Goal: Communication & Community: Answer question/provide support

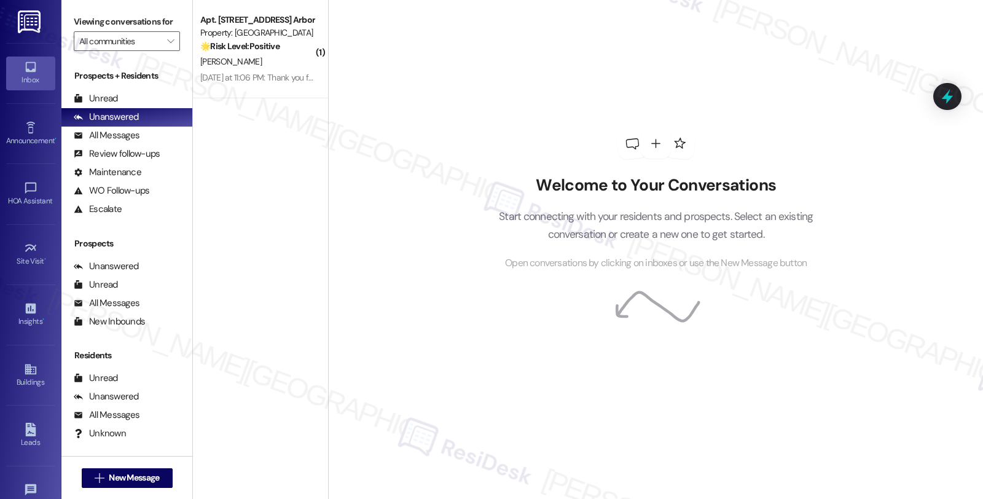
click at [275, 26] on div "Property: [GEOGRAPHIC_DATA]" at bounding box center [257, 32] width 114 height 13
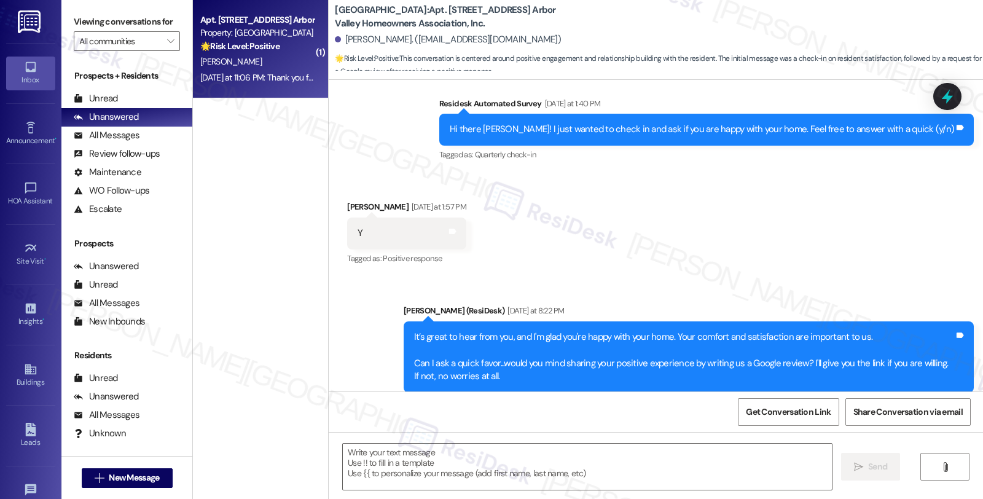
type textarea "Fetching suggested responses. Please feel free to read through the conversation…"
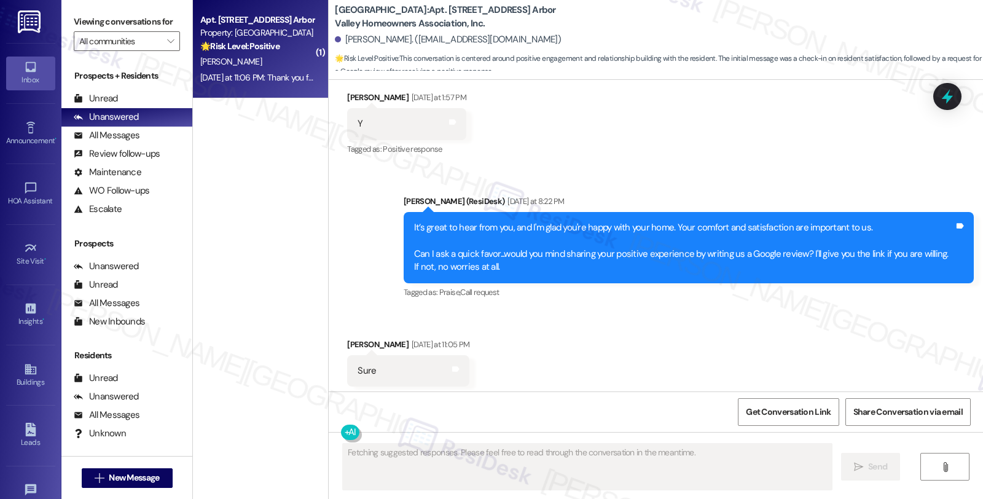
scroll to position [354, 0]
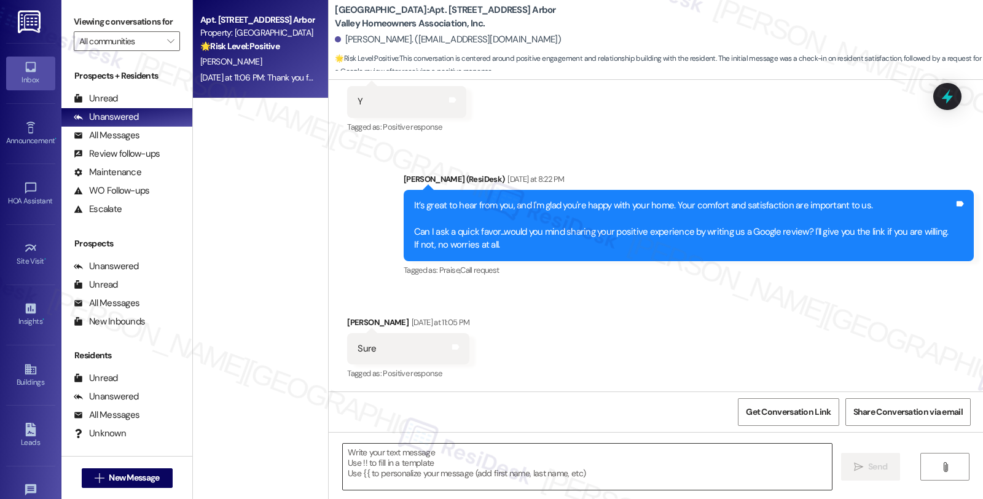
click at [468, 463] on textarea at bounding box center [587, 467] width 489 height 46
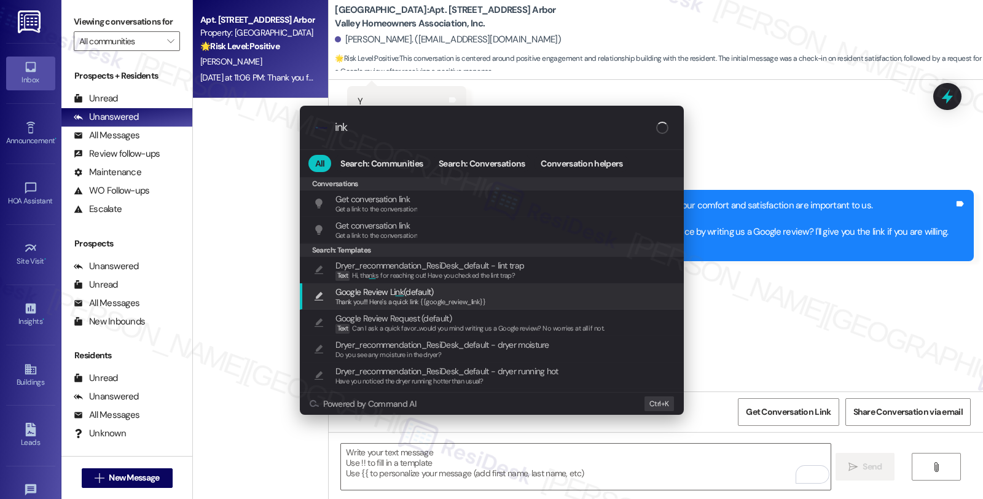
type input "ink"
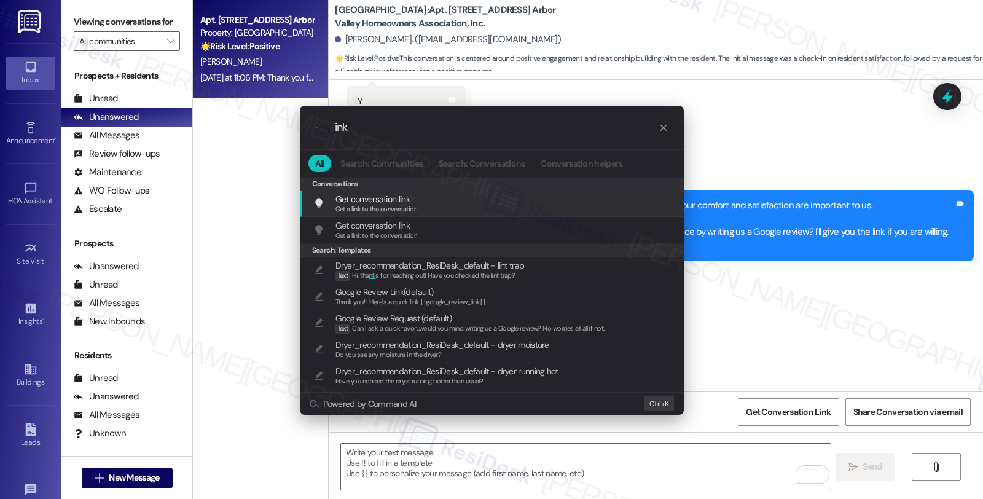
click at [418, 294] on span "Google Review Li nk (default)" at bounding box center [384, 292] width 98 height 14
type textarea "Thank you!!! Here's a quick link {{google_review_link}}"
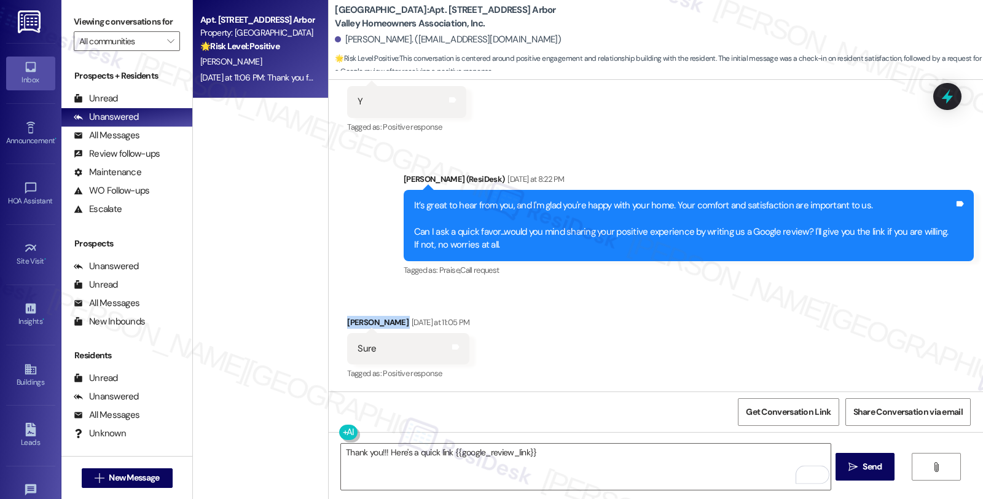
drag, startPoint x: 337, startPoint y: 321, endPoint x: 396, endPoint y: 321, distance: 59.0
click at [396, 321] on div "Received via SMS [PERSON_NAME] [DATE] at 11:05 PM Sure Tags and notes Tagged as…" at bounding box center [408, 349] width 141 height 85
copy div "[PERSON_NAME]"
click at [766, 421] on span "Get Conversation Link" at bounding box center [788, 412] width 90 height 26
drag, startPoint x: 327, startPoint y: 9, endPoint x: 375, endPoint y: 8, distance: 48.5
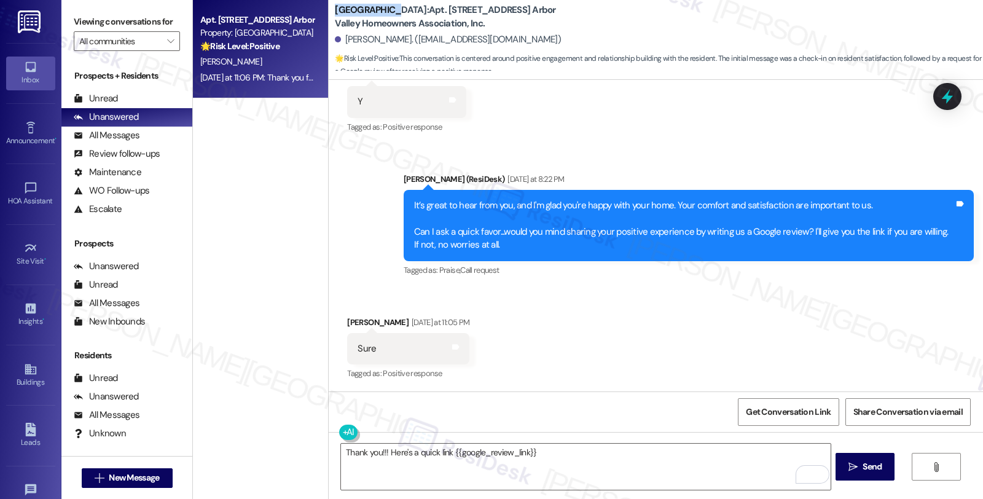
click at [375, 8] on b "[GEOGRAPHIC_DATA]: Apt. [STREET_ADDRESS] Arbor Valley Homeowners Association, I…" at bounding box center [458, 17] width 246 height 26
copy b "[GEOGRAPHIC_DATA]"
click at [341, 448] on textarea "Thank you!!! Here's a quick link {{google_review_link}}" at bounding box center [585, 467] width 489 height 46
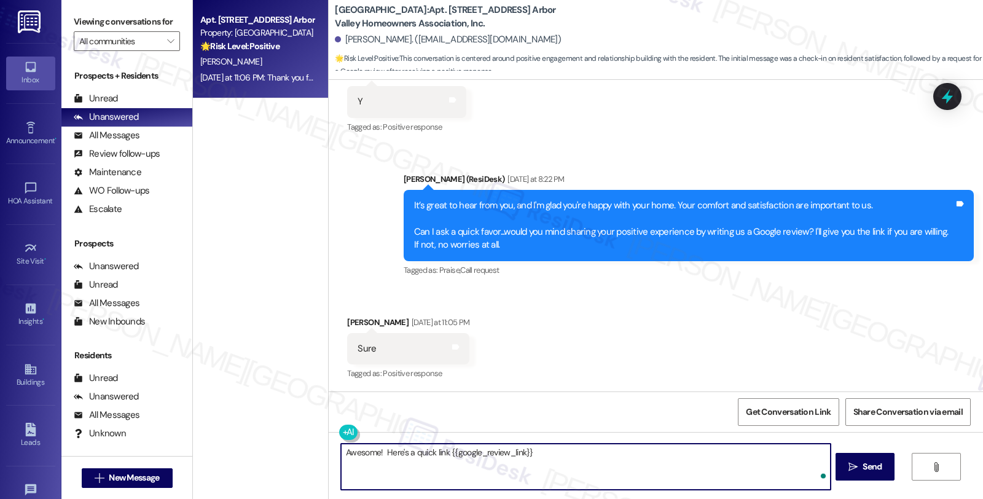
type textarea "Awesome! Here's a quick link {{google_review_link}}"
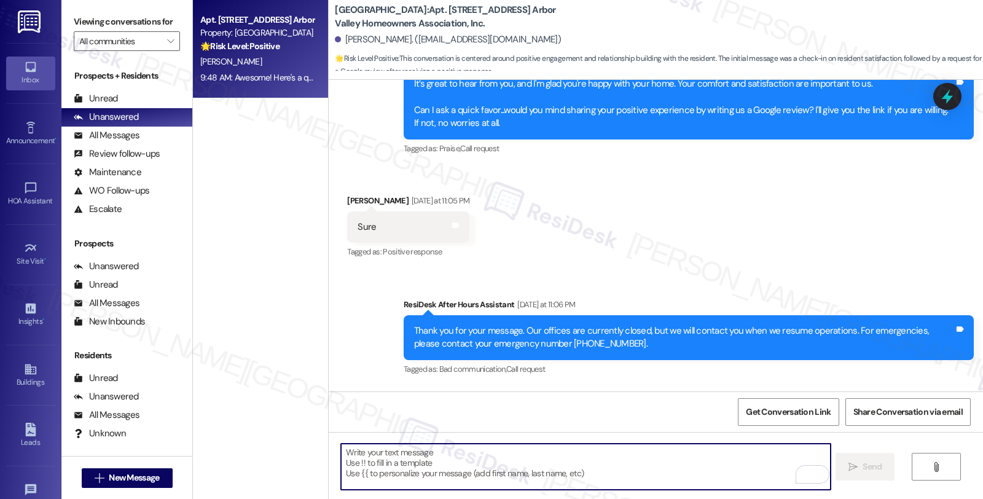
scroll to position [557, 0]
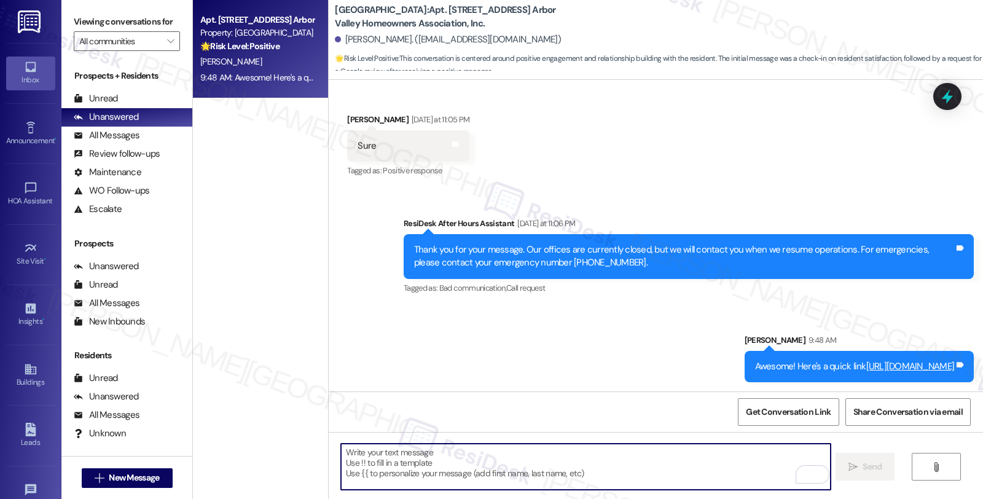
click at [388, 466] on textarea "To enrich screen reader interactions, please activate Accessibility in Grammarl…" at bounding box center [585, 467] width 489 height 46
paste textarea "You may leave your review at your convenience. I would also appreciate if you c…"
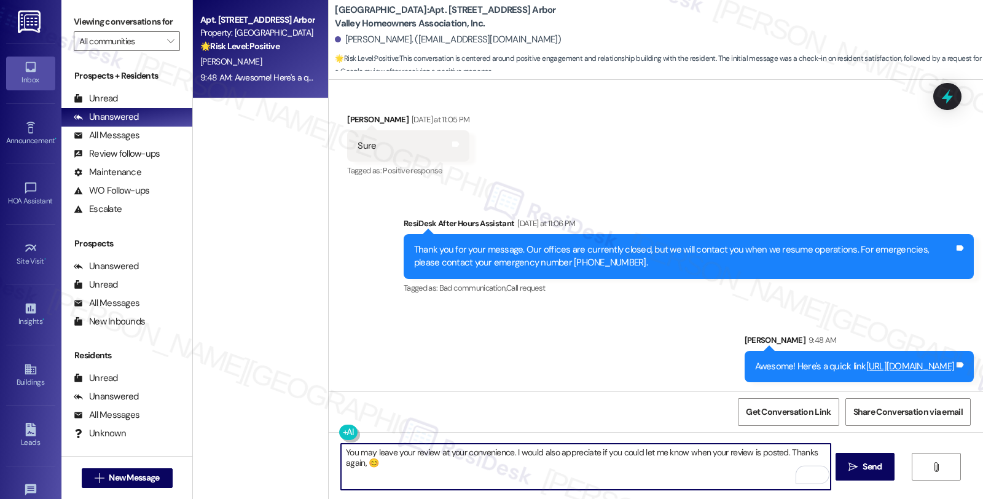
click at [349, 114] on div "[PERSON_NAME] [DATE] at 11:05 PM" at bounding box center [408, 121] width 122 height 17
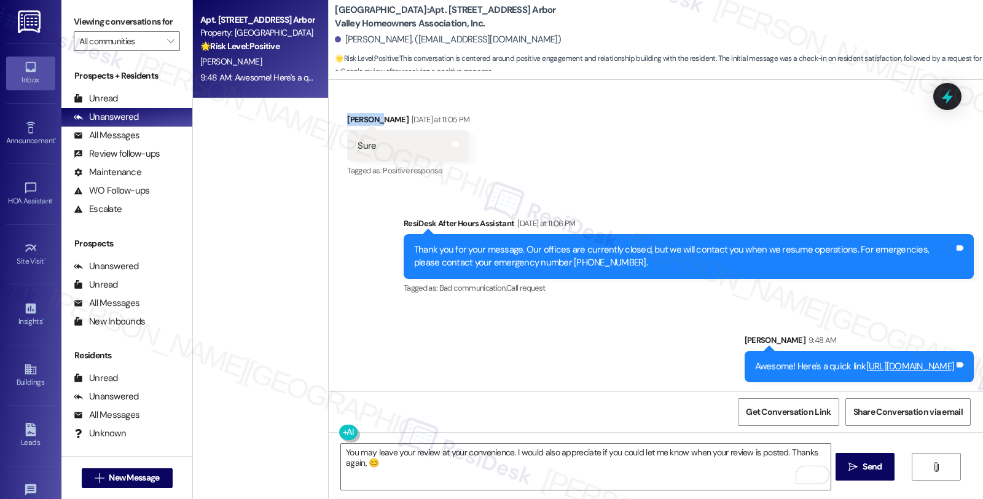
click at [349, 114] on div "[PERSON_NAME] [DATE] at 11:05 PM" at bounding box center [408, 121] width 122 height 17
copy div "[PERSON_NAME]"
click at [348, 461] on textarea "You may leave your review at your convenience. I would also appreciate if you c…" at bounding box center [585, 467] width 489 height 46
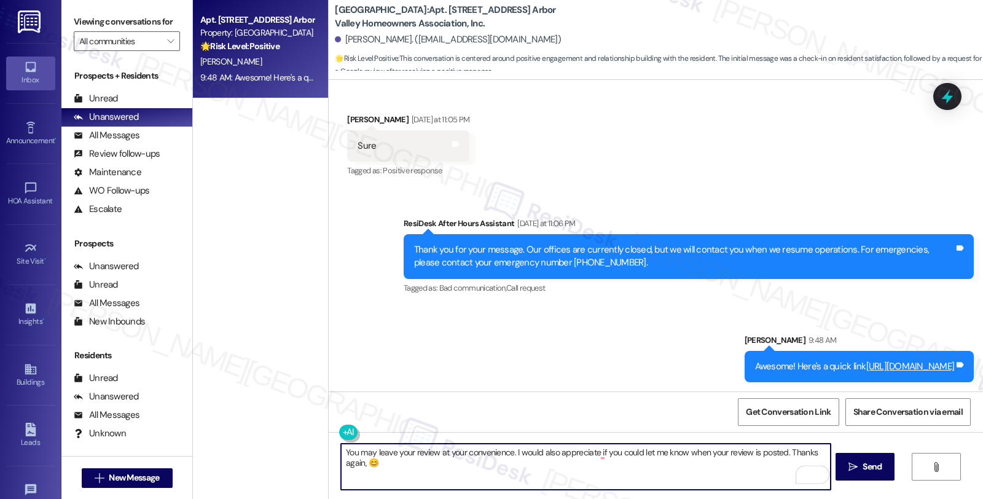
click at [348, 461] on textarea "You may leave your review at your convenience. I would also appreciate if you c…" at bounding box center [585, 467] width 489 height 46
paste textarea "[PERSON_NAME]"
type textarea "You may leave your review at your convenience. I would also appreciate if you c…"
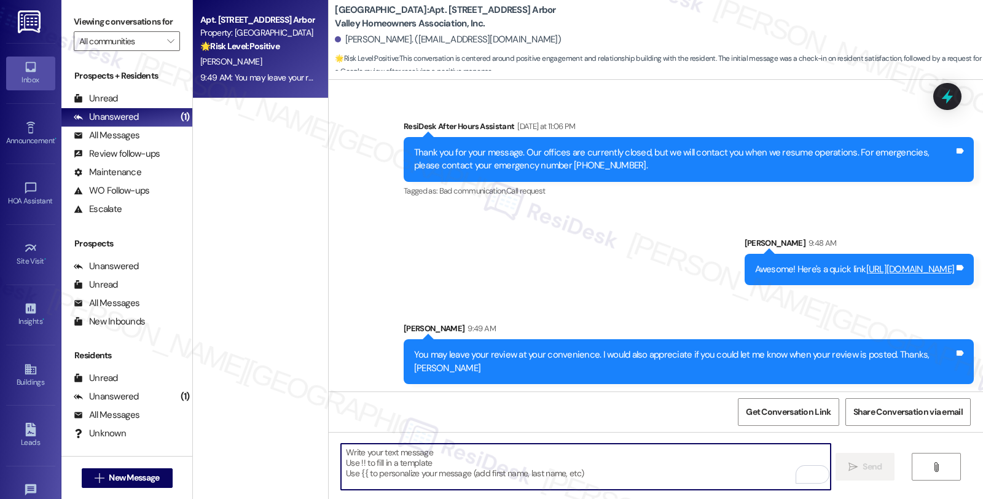
scroll to position [655, 0]
